Goal: Check status: Check status

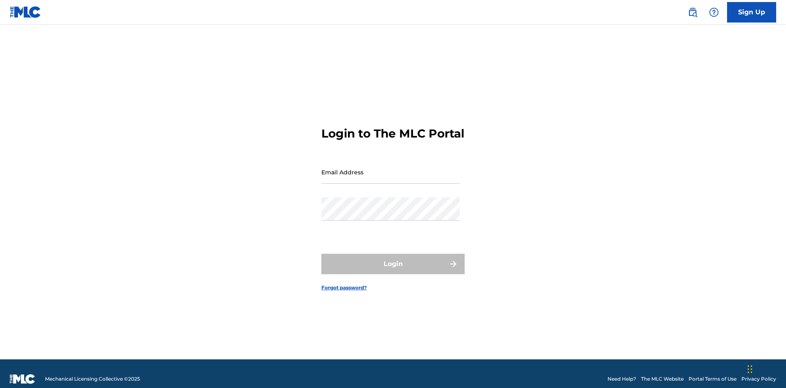
scroll to position [11, 0]
click at [390, 168] on input "Email Address" at bounding box center [390, 171] width 138 height 23
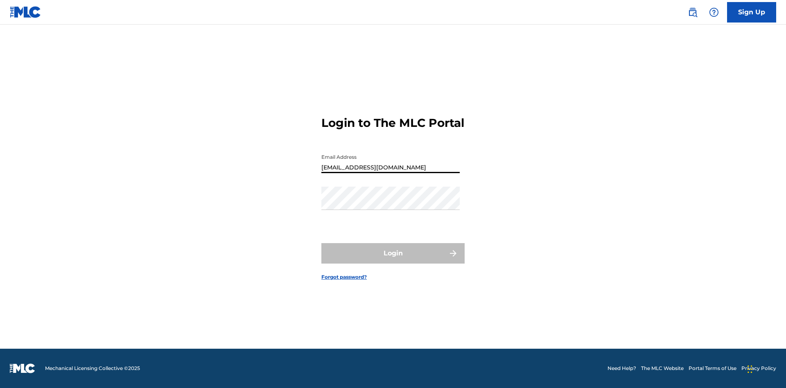
type input "Duke.McTesterson@gmail.com"
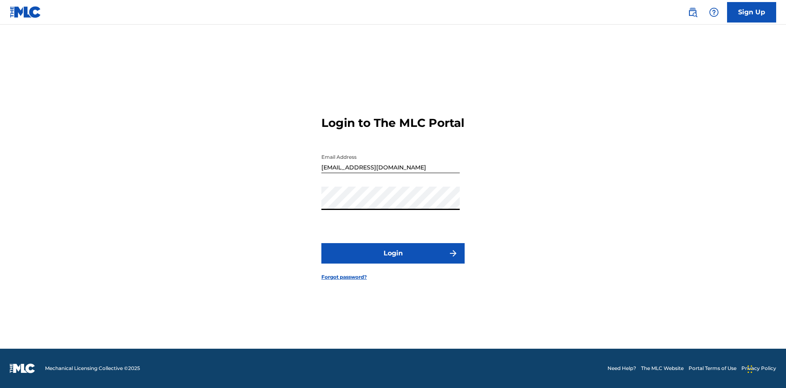
click at [393, 260] on button "Login" at bounding box center [392, 253] width 143 height 20
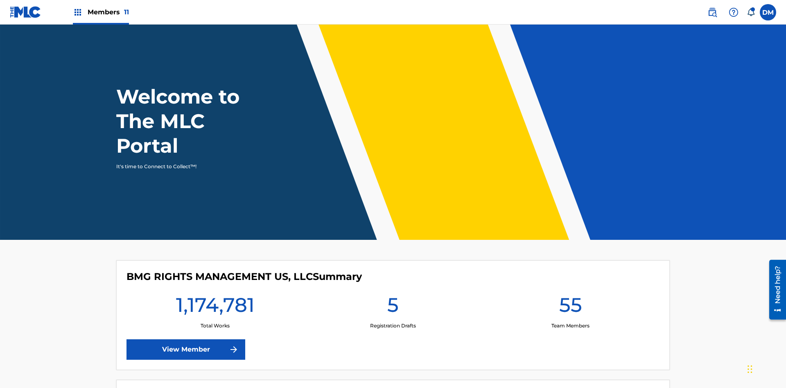
click at [101, 12] on span "Members 11" at bounding box center [108, 11] width 41 height 9
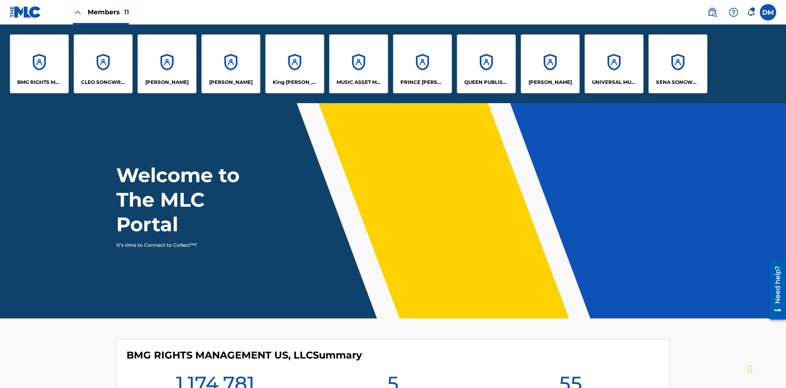
click at [613, 82] on p "UNIVERSAL MUSIC PUB GROUP" at bounding box center [614, 82] width 45 height 7
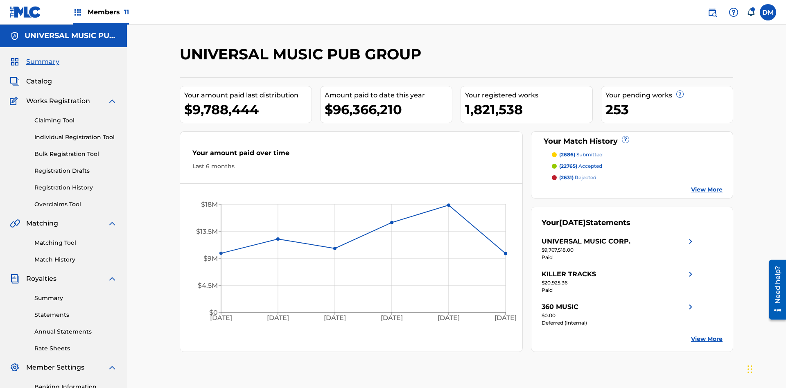
click at [42, 57] on span "Summary" at bounding box center [42, 62] width 33 height 10
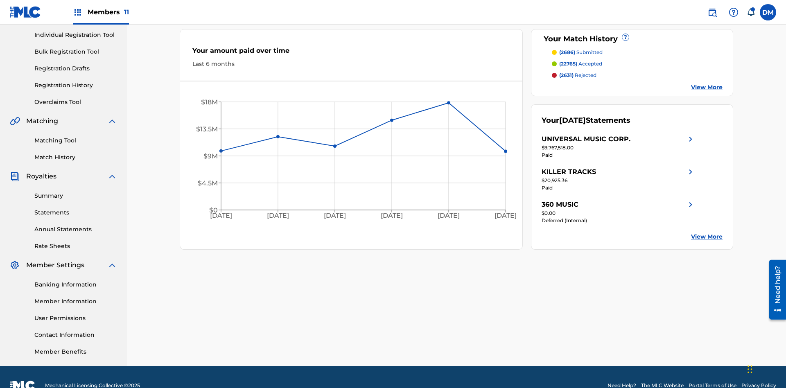
click at [566, 52] on span "(2686)" at bounding box center [567, 52] width 16 height 6
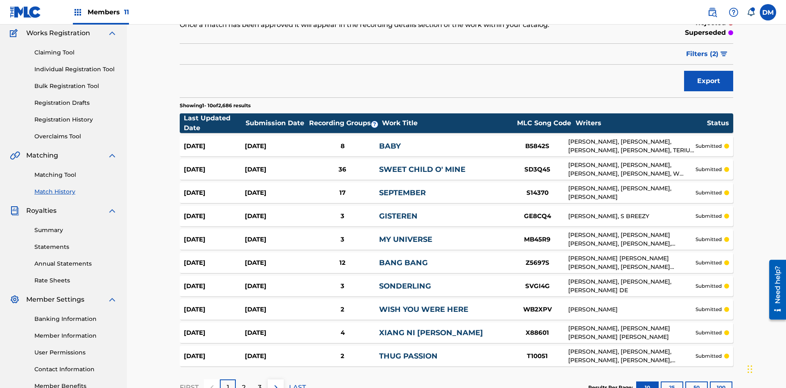
click at [702, 54] on span "Filters ( 2 )" at bounding box center [702, 54] width 32 height 10
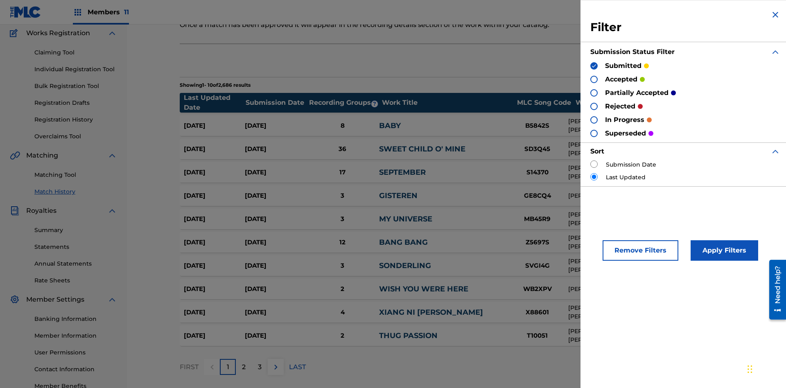
scroll to position [8, 0]
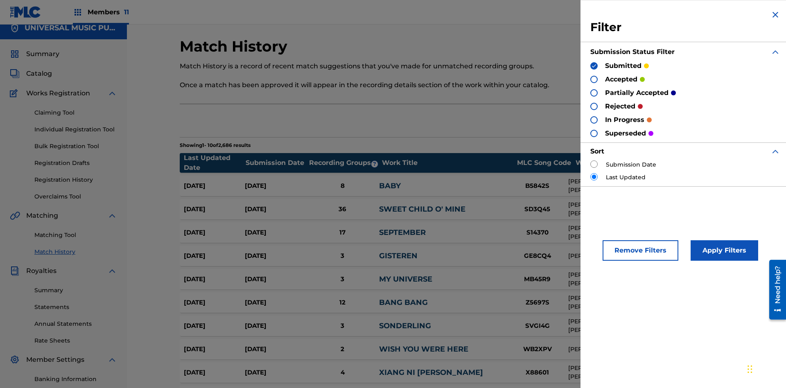
click at [42, 54] on span "Summary" at bounding box center [42, 54] width 33 height 10
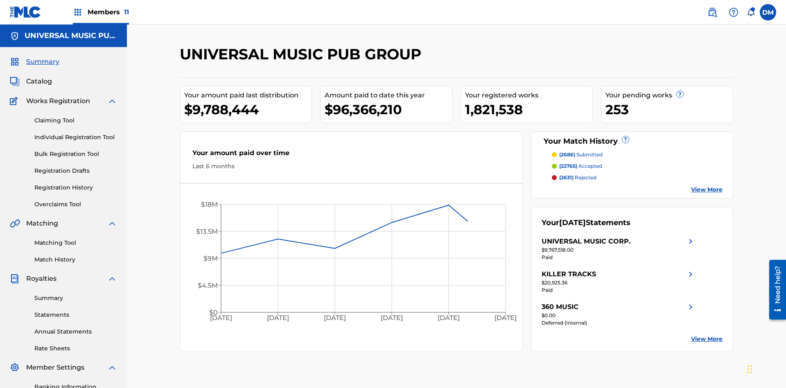
scroll to position [114, 0]
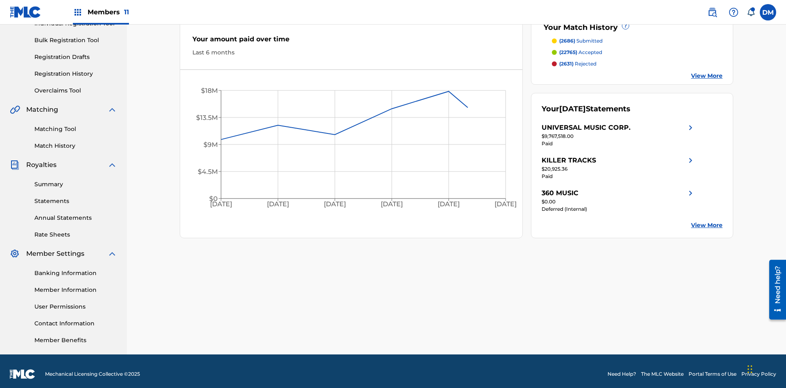
click at [568, 52] on span "(22765)" at bounding box center [568, 52] width 18 height 6
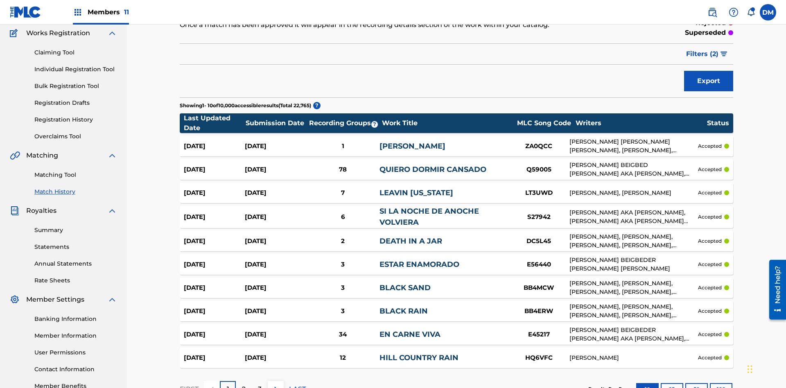
click at [702, 54] on span "Filters ( 2 )" at bounding box center [702, 54] width 32 height 10
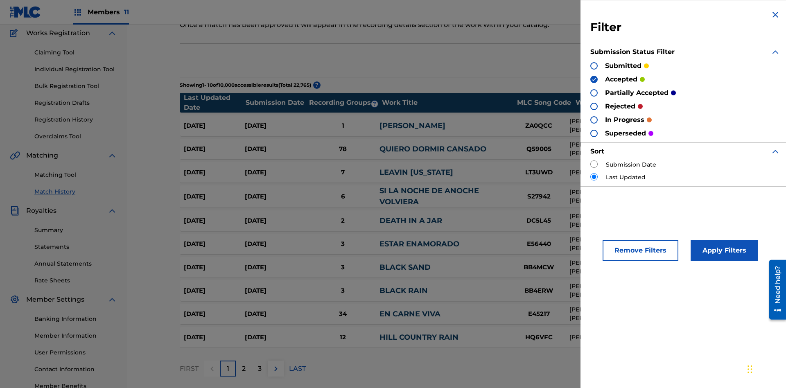
scroll to position [8, 0]
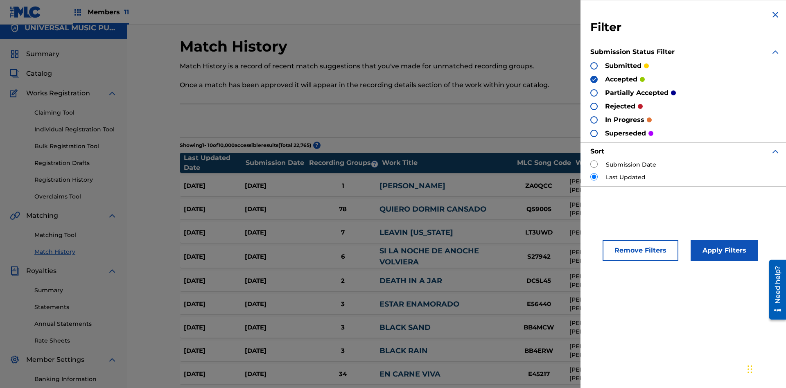
click at [42, 54] on span "Summary" at bounding box center [42, 54] width 33 height 10
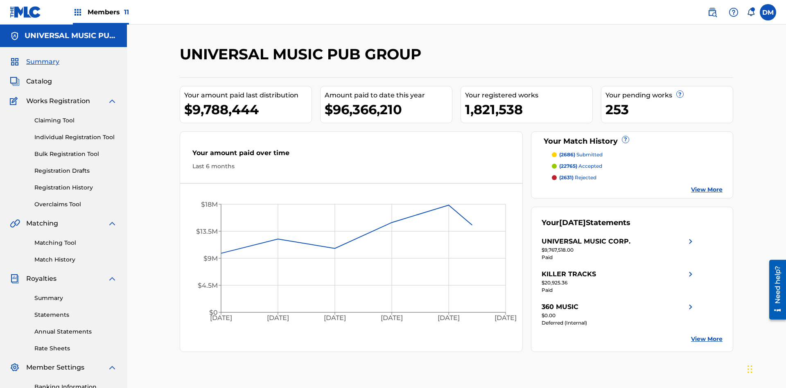
scroll to position [119, 0]
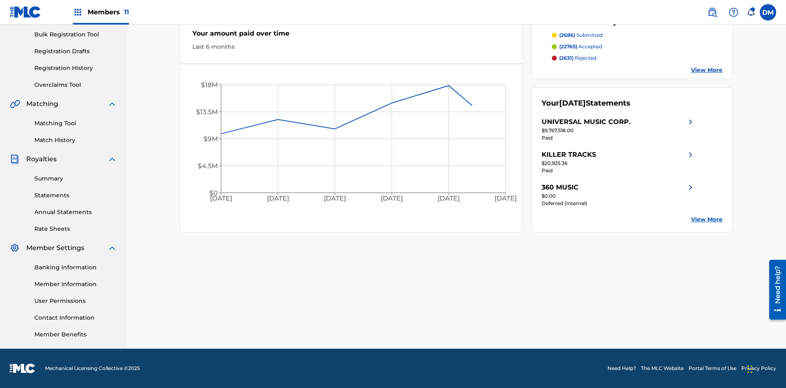
click at [566, 58] on span "(2631)" at bounding box center [566, 58] width 14 height 6
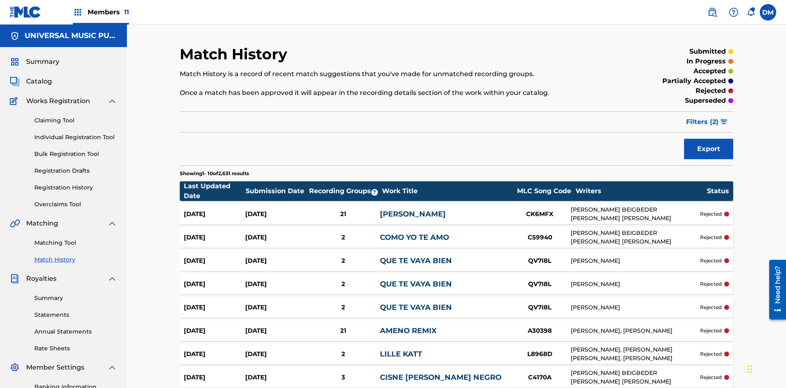
scroll to position [121, 0]
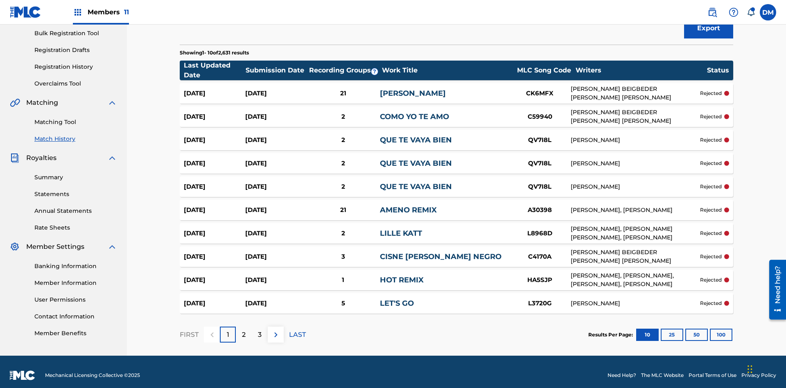
click at [702, 6] on span "Filters ( 2 )" at bounding box center [702, 1] width 32 height 10
